Goal: Transaction & Acquisition: Subscribe to service/newsletter

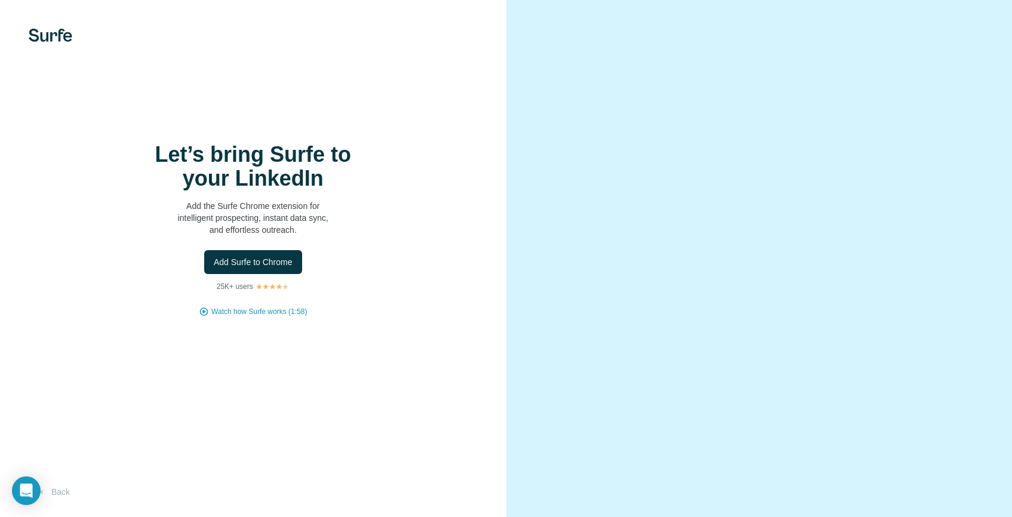
scroll to position [19, 0]
click at [51, 29] on img at bounding box center [51, 35] width 44 height 13
click at [59, 493] on button "Back" at bounding box center [54, 491] width 50 height 21
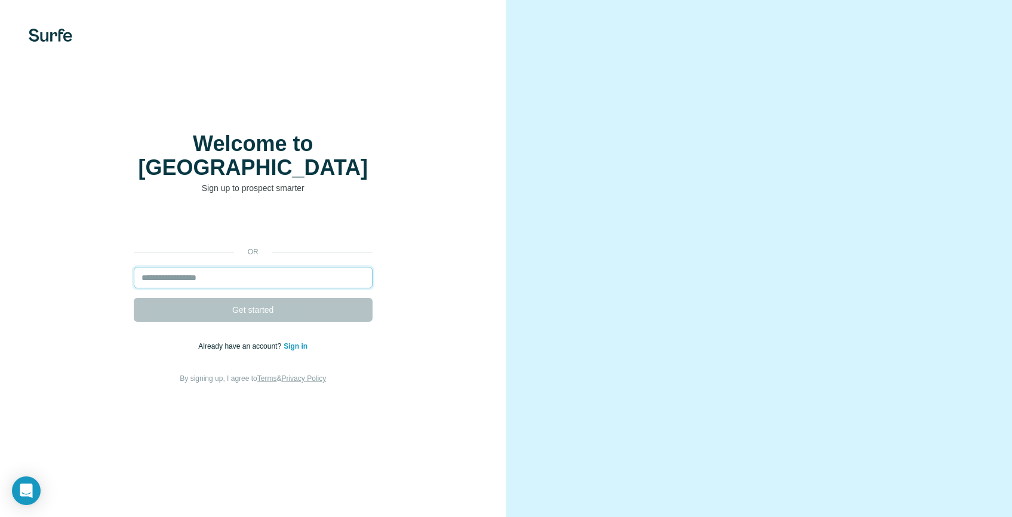
scroll to position [19, 0]
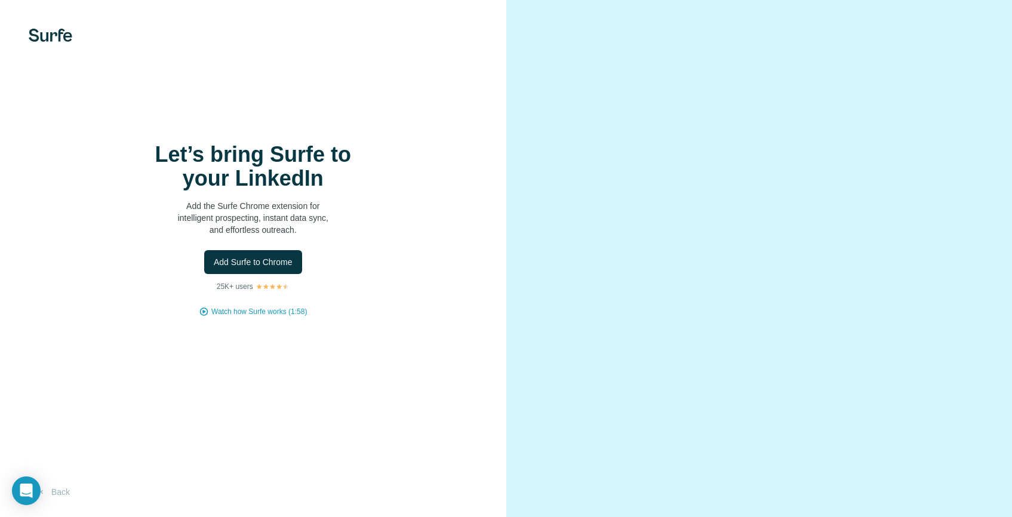
click at [52, 38] on img at bounding box center [51, 35] width 44 height 13
click at [288, 167] on h1 "Let’s bring Surfe to your LinkedIn" at bounding box center [253, 167] width 239 height 48
click at [376, 144] on div "Let’s bring Surfe to your LinkedIn Add the Surfe Chrome extension for intellige…" at bounding box center [253, 258] width 506 height 517
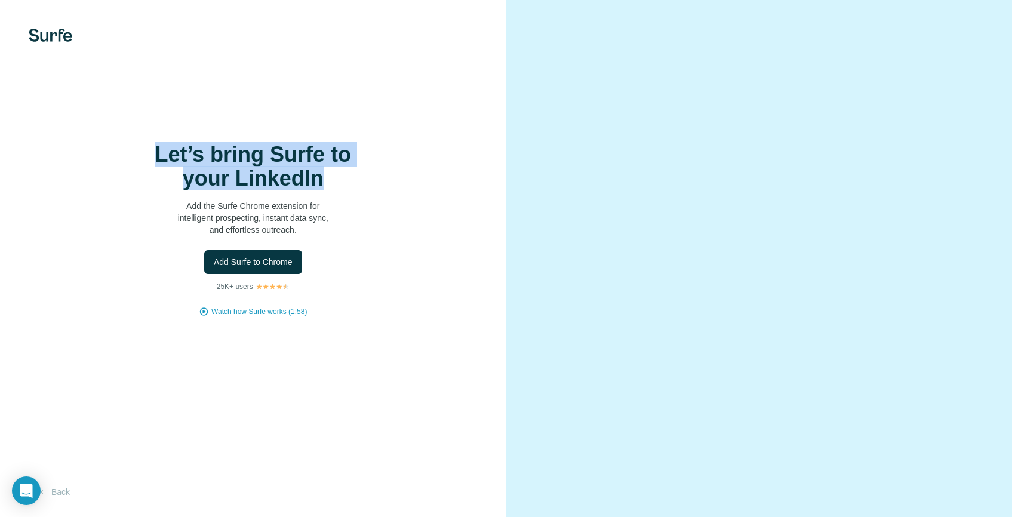
drag, startPoint x: 142, startPoint y: 154, endPoint x: 340, endPoint y: 182, distance: 200.2
click at [340, 182] on h1 "Let’s bring Surfe to your LinkedIn" at bounding box center [253, 167] width 239 height 48
click at [422, 129] on div "Let’s bring Surfe to your LinkedIn Add the Surfe Chrome extension for intellige…" at bounding box center [253, 258] width 506 height 517
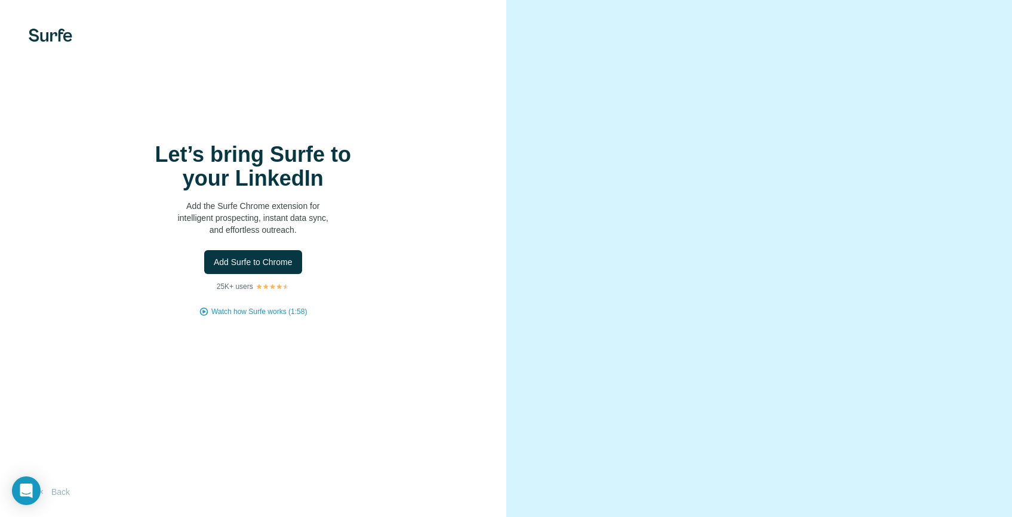
scroll to position [19, 0]
click at [16, 488] on div "Open Intercom Messenger" at bounding box center [27, 491] width 32 height 32
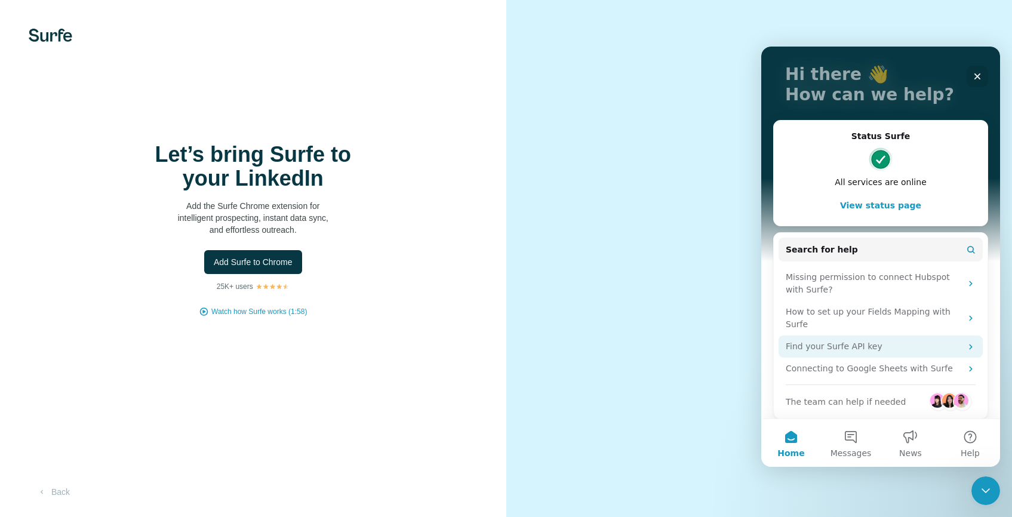
scroll to position [73, 0]
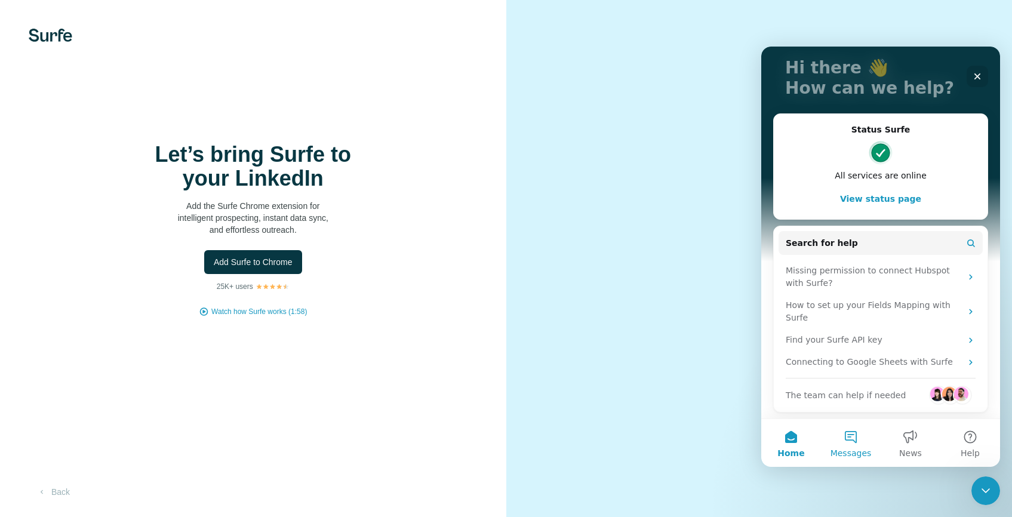
click at [859, 449] on span "Messages" at bounding box center [851, 453] width 41 height 8
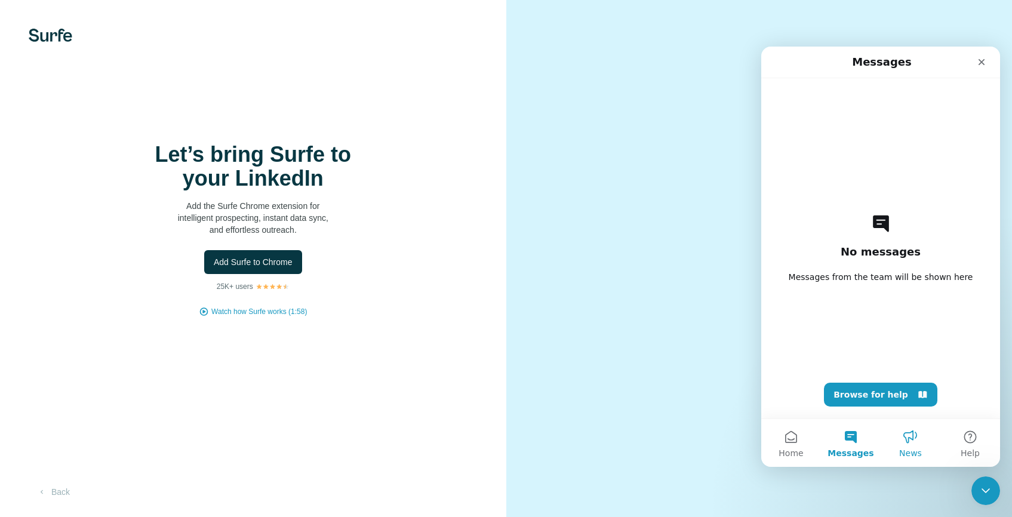
click at [898, 440] on button "News" at bounding box center [911, 443] width 60 height 48
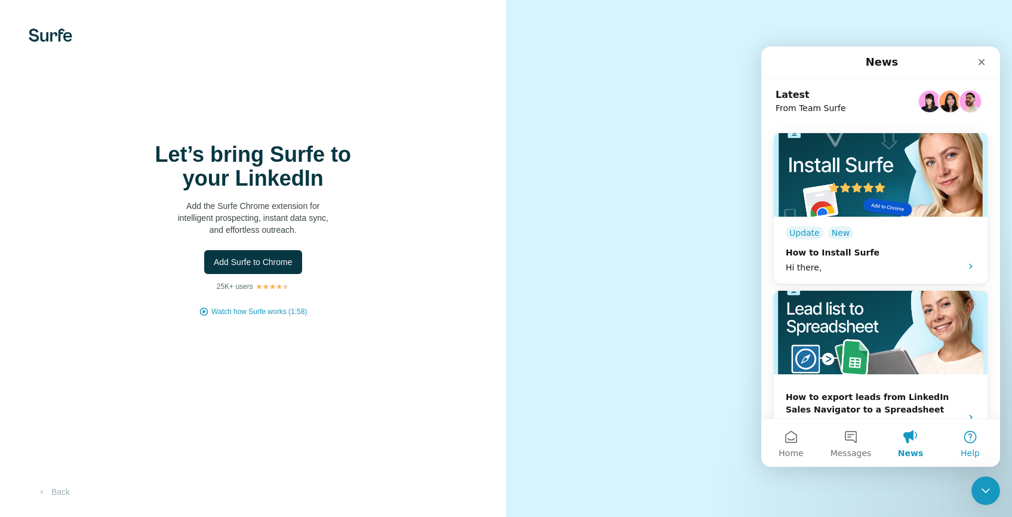
click at [979, 440] on button "Help" at bounding box center [970, 443] width 60 height 48
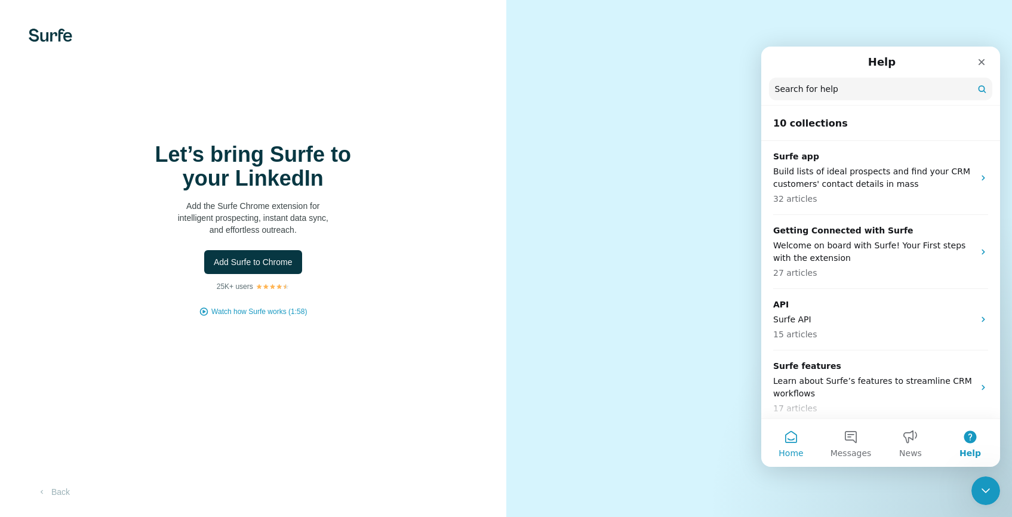
click at [792, 446] on button "Home" at bounding box center [791, 443] width 60 height 48
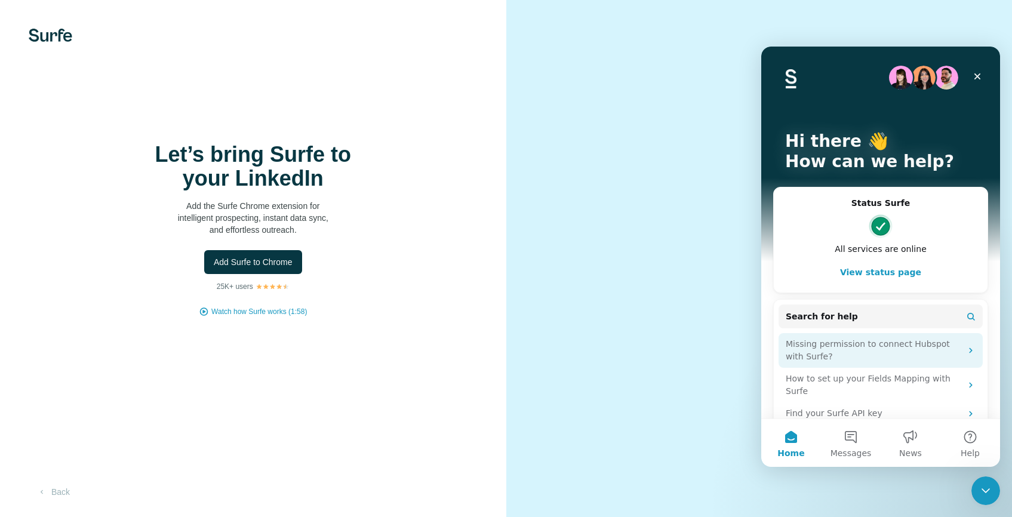
click at [877, 340] on div "Missing permission to connect Hubspot with Surfe?" at bounding box center [874, 350] width 176 height 25
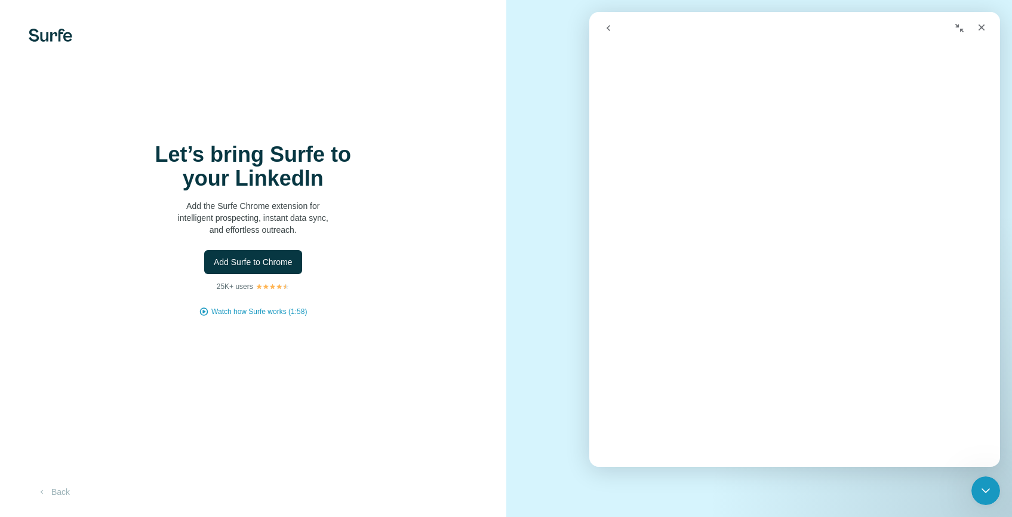
scroll to position [0, 0]
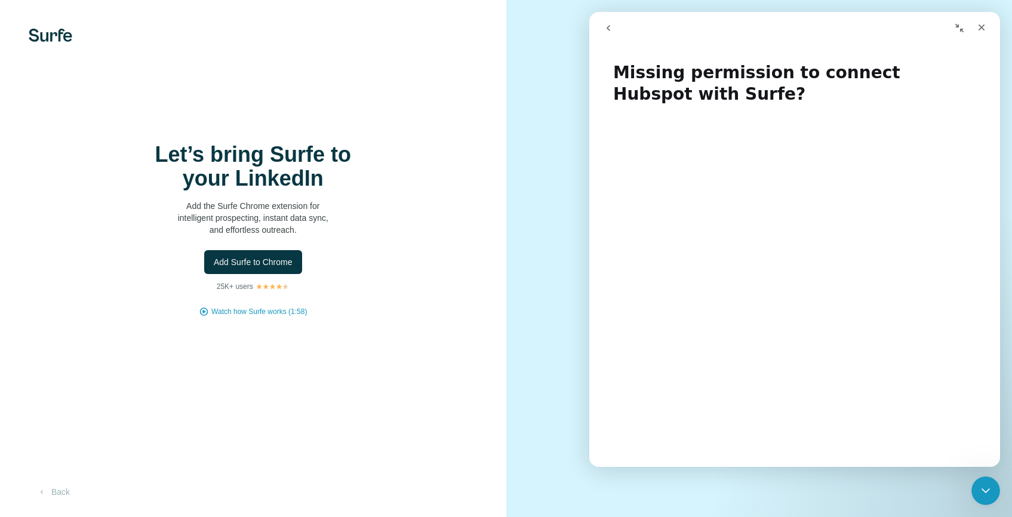
click at [962, 29] on icon "Collapse window" at bounding box center [959, 28] width 8 height 8
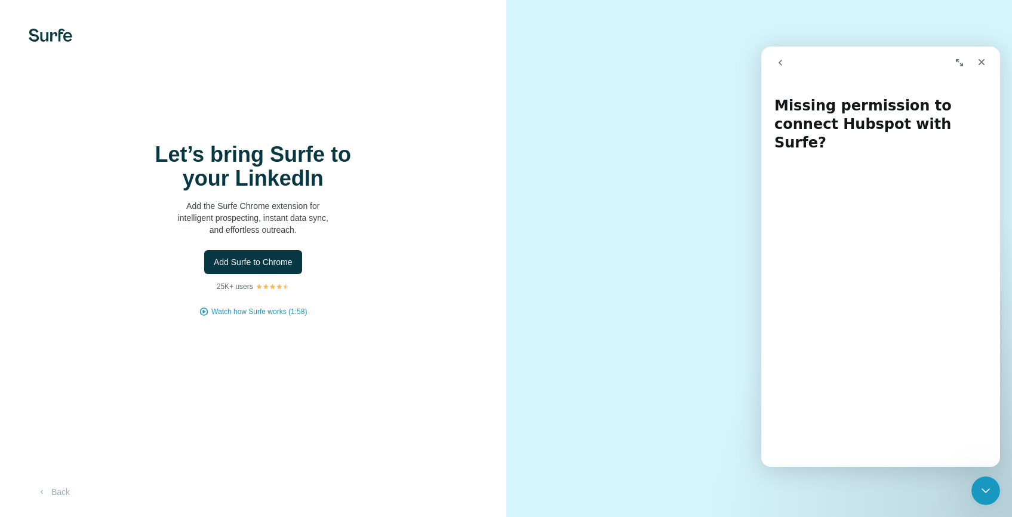
click at [788, 63] on button "go back" at bounding box center [780, 62] width 23 height 23
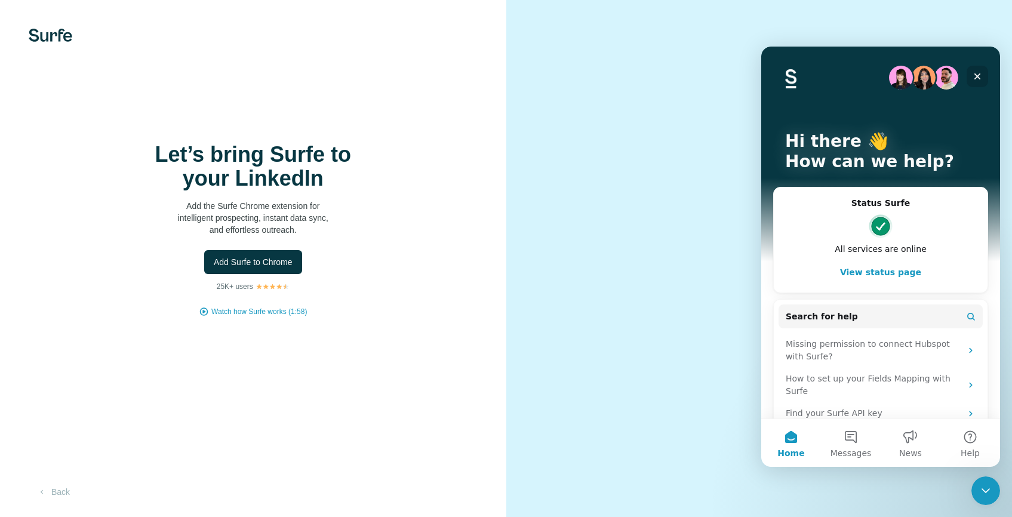
click at [973, 73] on icon "Close" at bounding box center [978, 77] width 10 height 10
